Goal: Check status: Check status

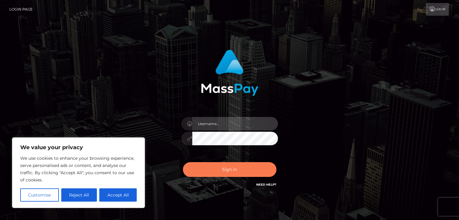
type input "esmeralda.cope"
click at [234, 166] on button "Sign in" at bounding box center [230, 169] width 94 height 15
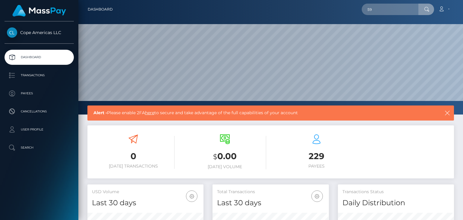
scroll to position [107, 116]
type input "59098"
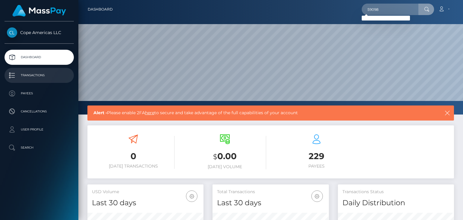
click at [31, 75] on p "Transactions" at bounding box center [39, 75] width 65 height 9
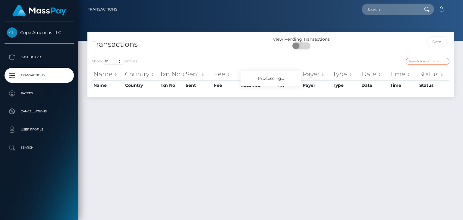
click at [427, 60] on div "Transactions View Pending Transactions ON OFF Show 10 25 50 100 250 500 1,000 3…" at bounding box center [270, 65] width 367 height 66
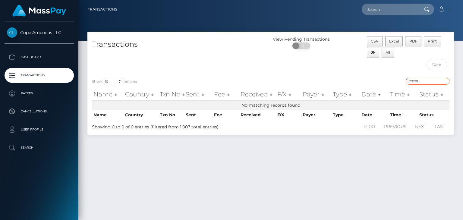
type input "59098"
